Goal: Task Accomplishment & Management: Complete application form

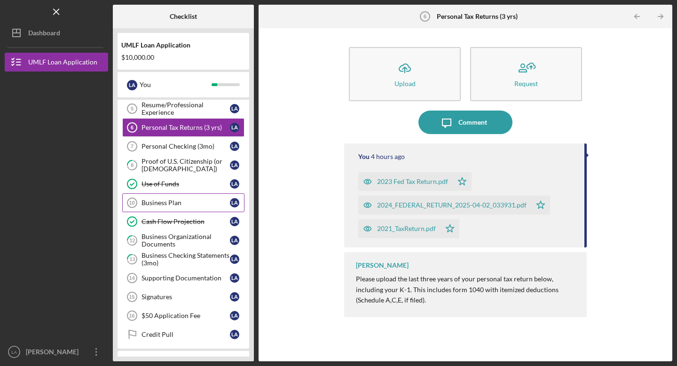
scroll to position [96, 0]
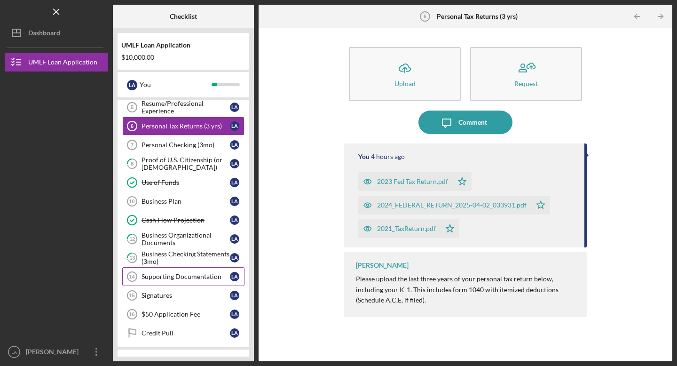
click at [160, 274] on div "Supporting Documentation" at bounding box center [185, 276] width 88 height 8
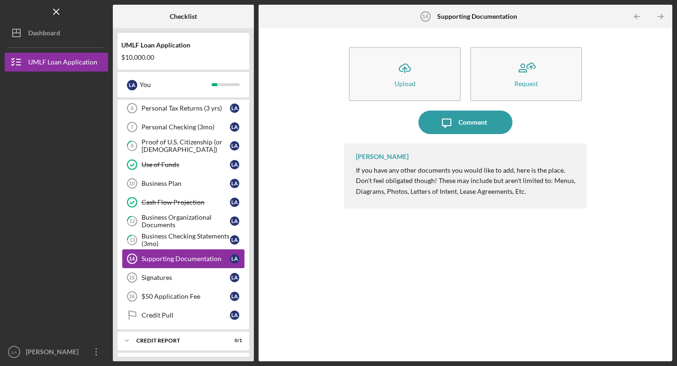
scroll to position [122, 0]
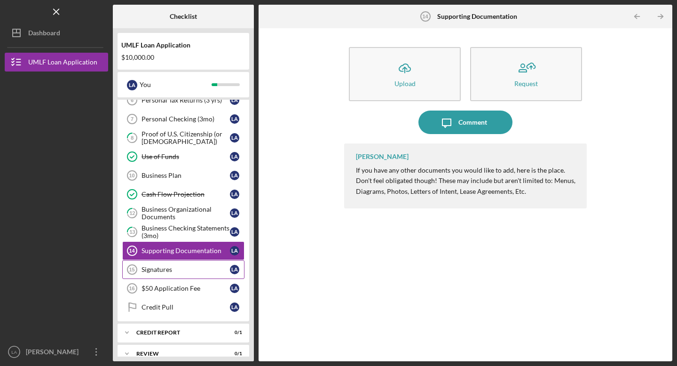
click at [168, 266] on div "Signatures" at bounding box center [185, 269] width 88 height 8
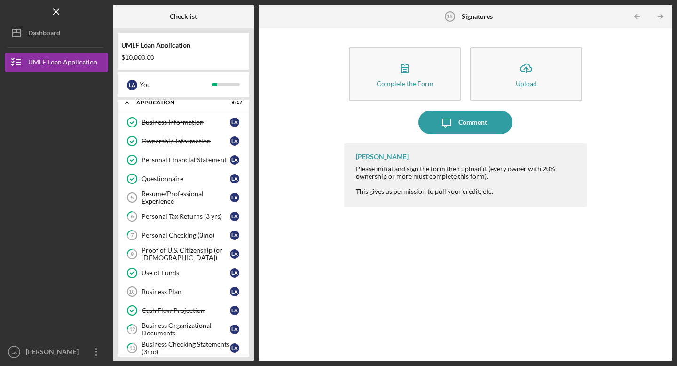
scroll to position [8, 0]
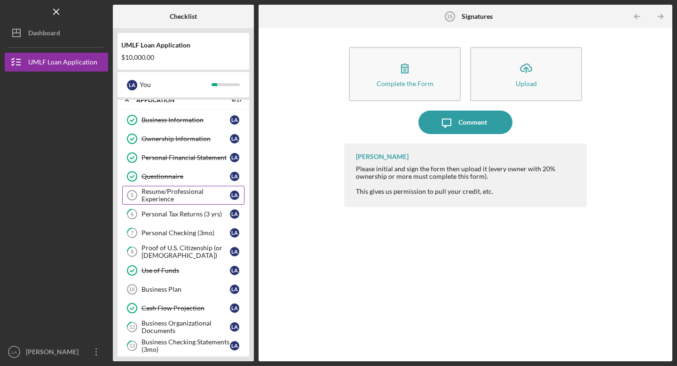
click at [163, 196] on div "Resume/Professional Experience" at bounding box center [185, 194] width 88 height 15
